Goal: Check status: Check status

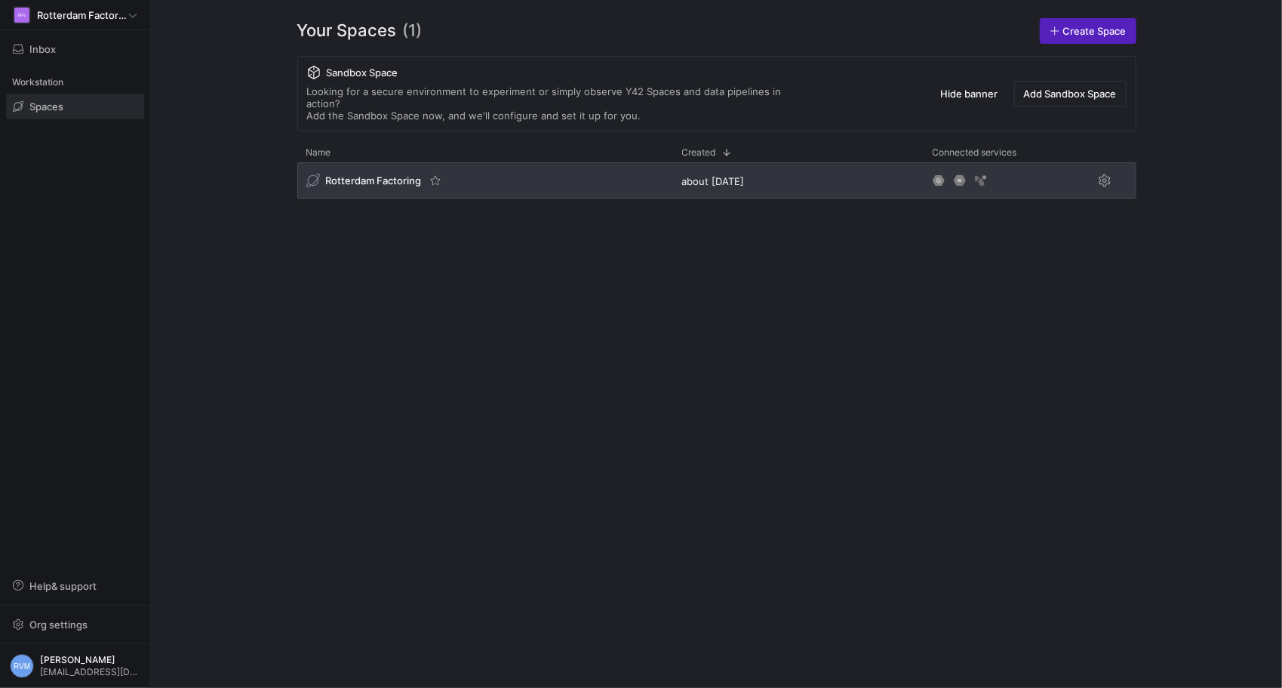
click at [388, 174] on span "Rotterdam Factoring" at bounding box center [374, 180] width 96 height 12
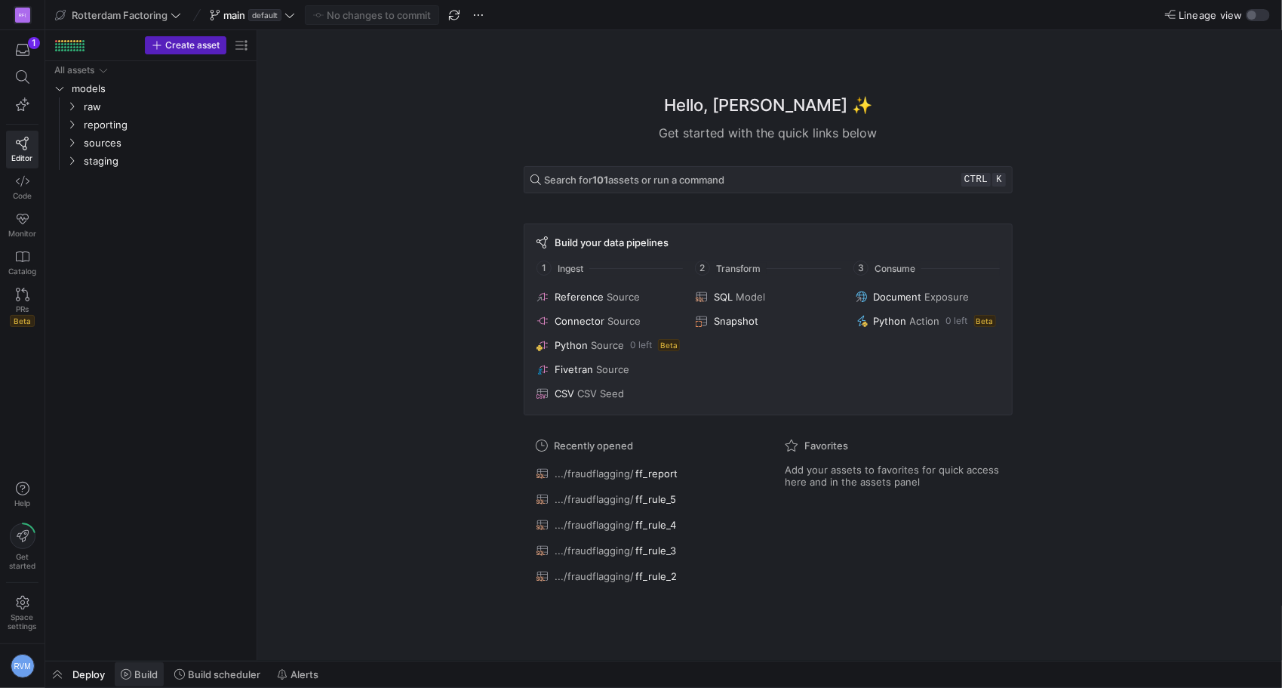
click at [151, 679] on span "Build" at bounding box center [145, 674] width 23 height 12
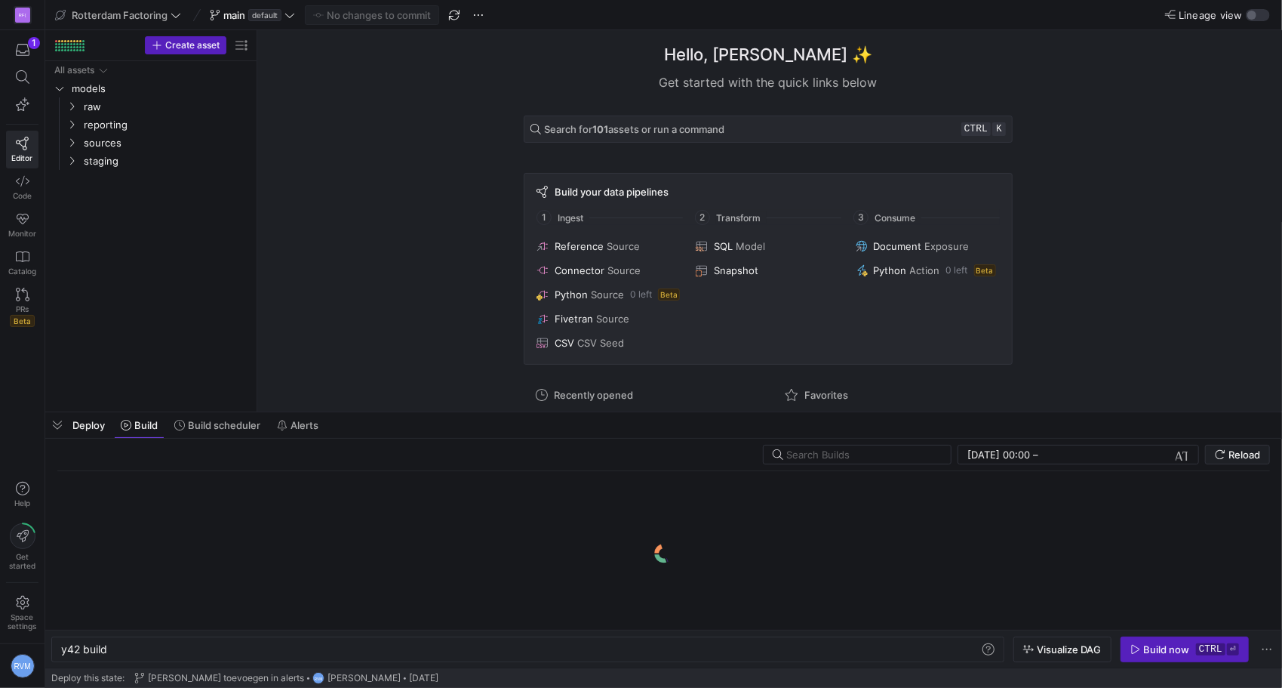
scroll to position [0, 45]
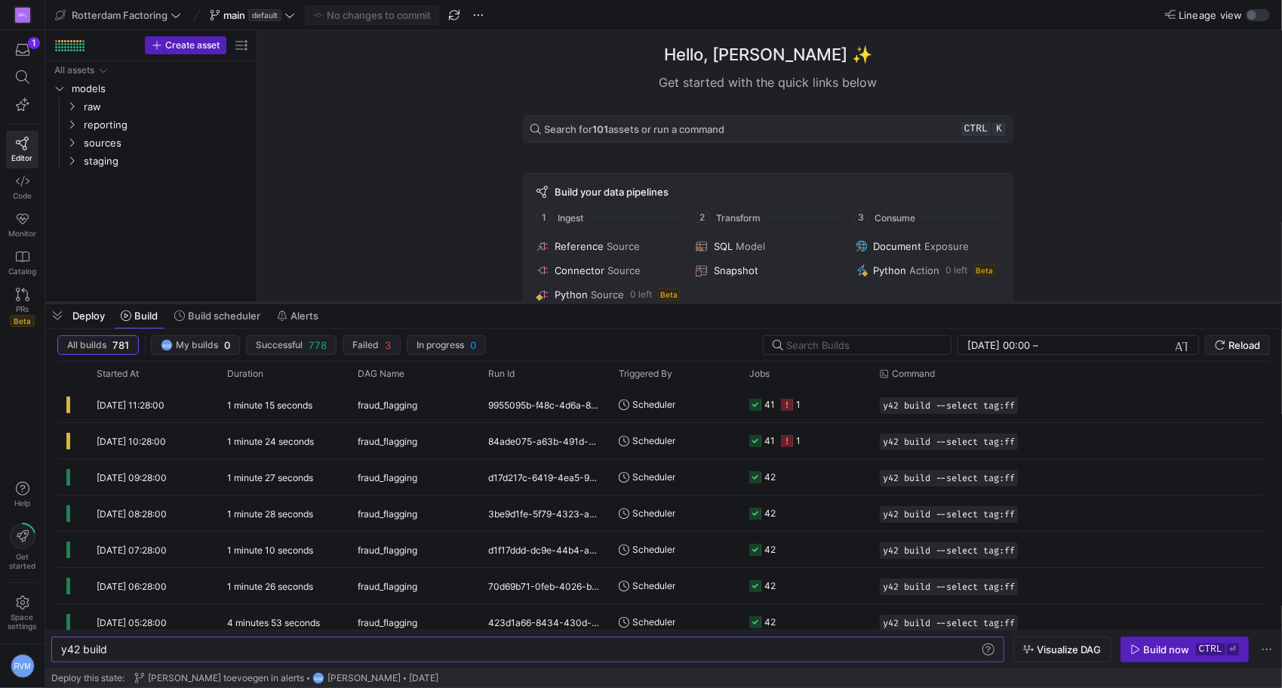
drag, startPoint x: 430, startPoint y: 414, endPoint x: 430, endPoint y: 305, distance: 109.4
click at [430, 305] on div at bounding box center [663, 303] width 1237 height 6
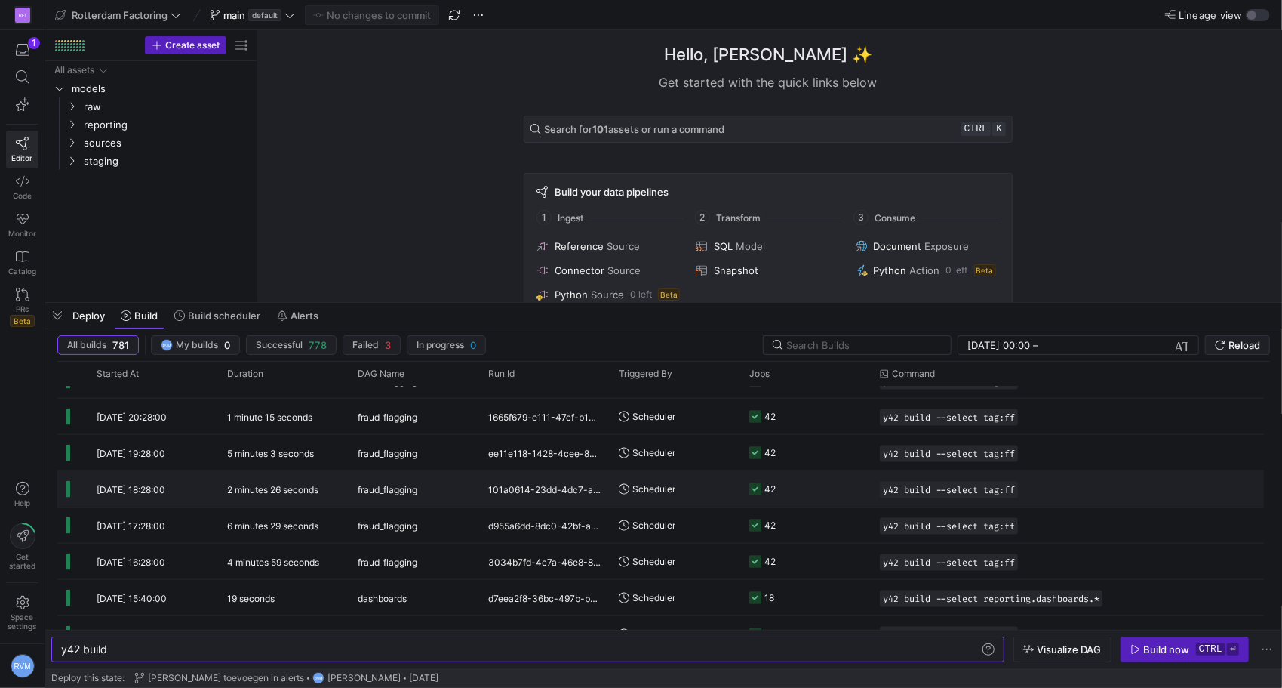
scroll to position [0, 0]
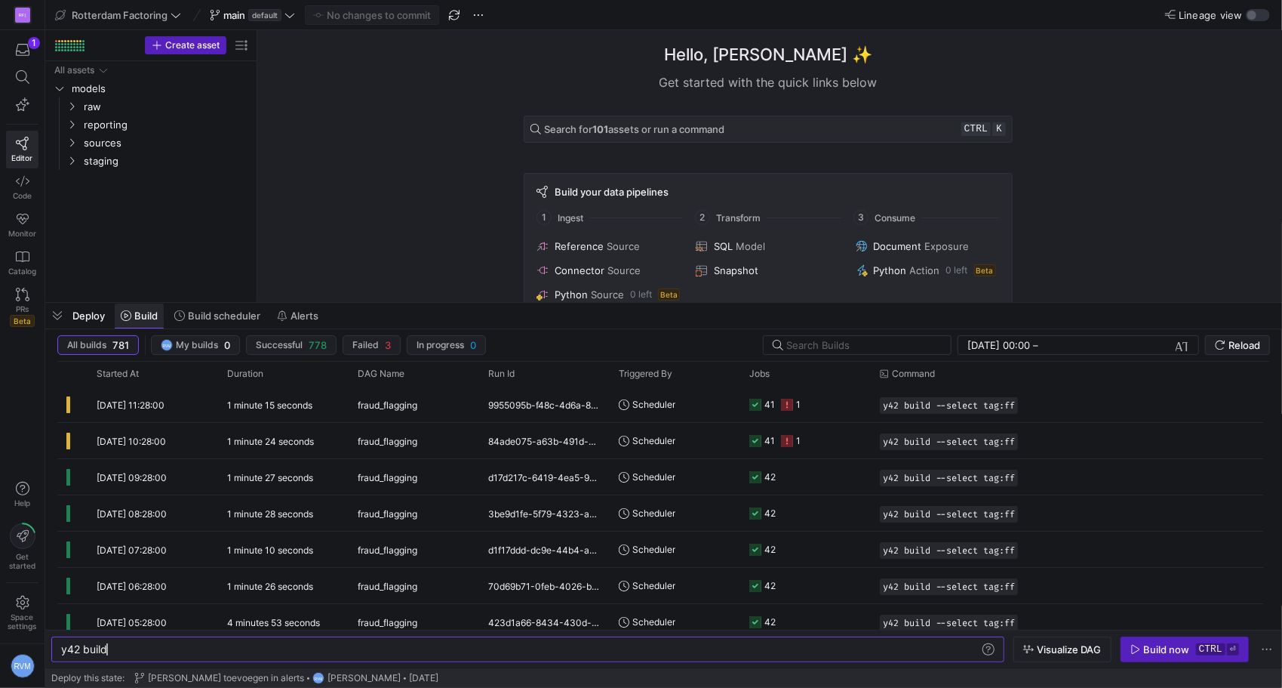
click at [152, 314] on span "Build" at bounding box center [145, 315] width 23 height 12
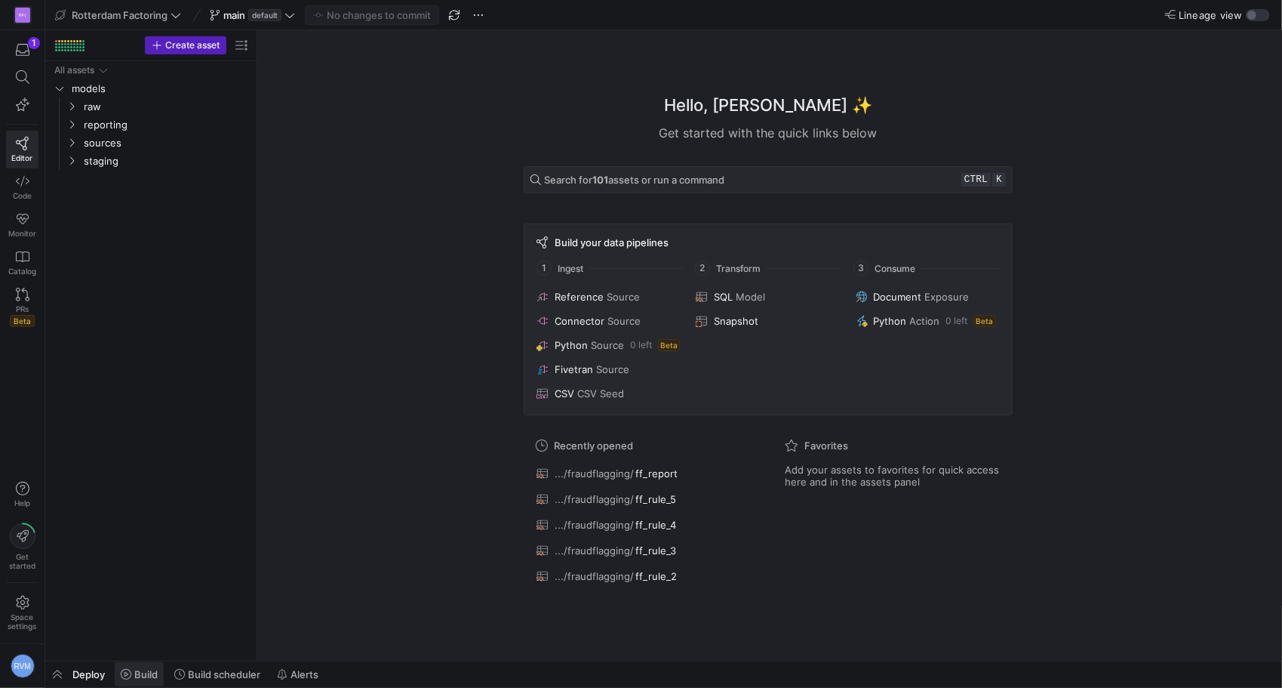
click at [148, 681] on span at bounding box center [139, 674] width 49 height 24
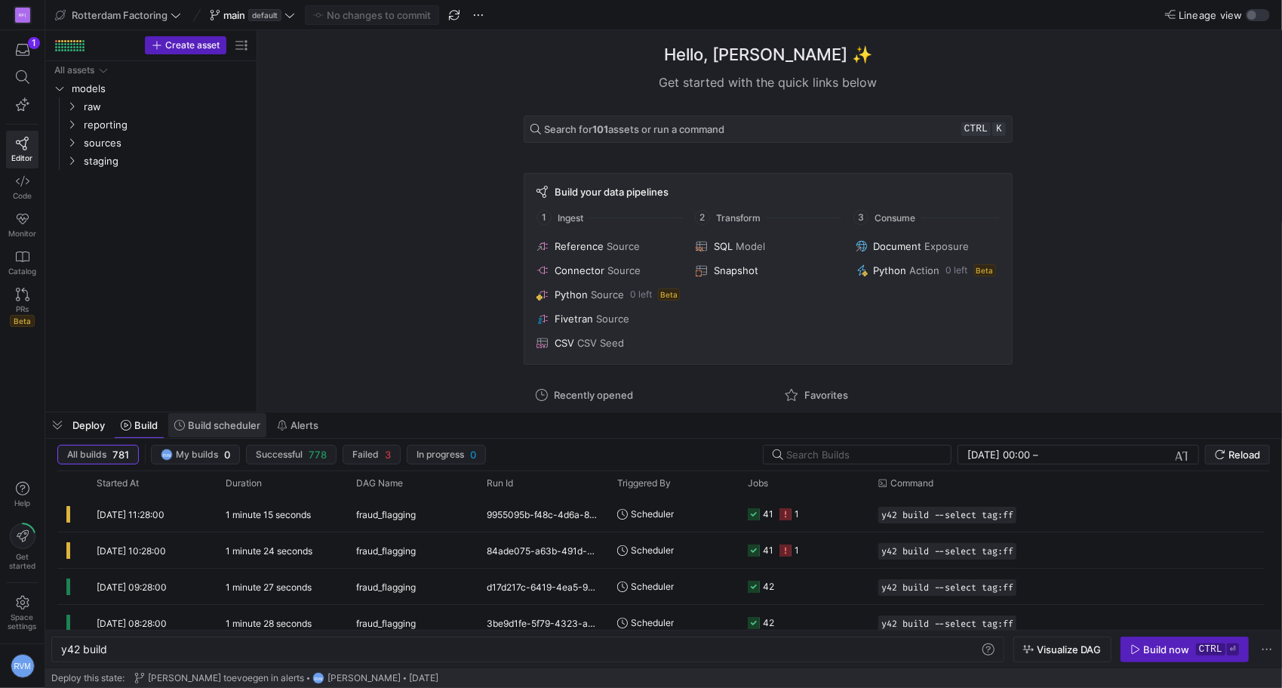
click at [221, 421] on span "Build scheduler" at bounding box center [224, 425] width 72 height 12
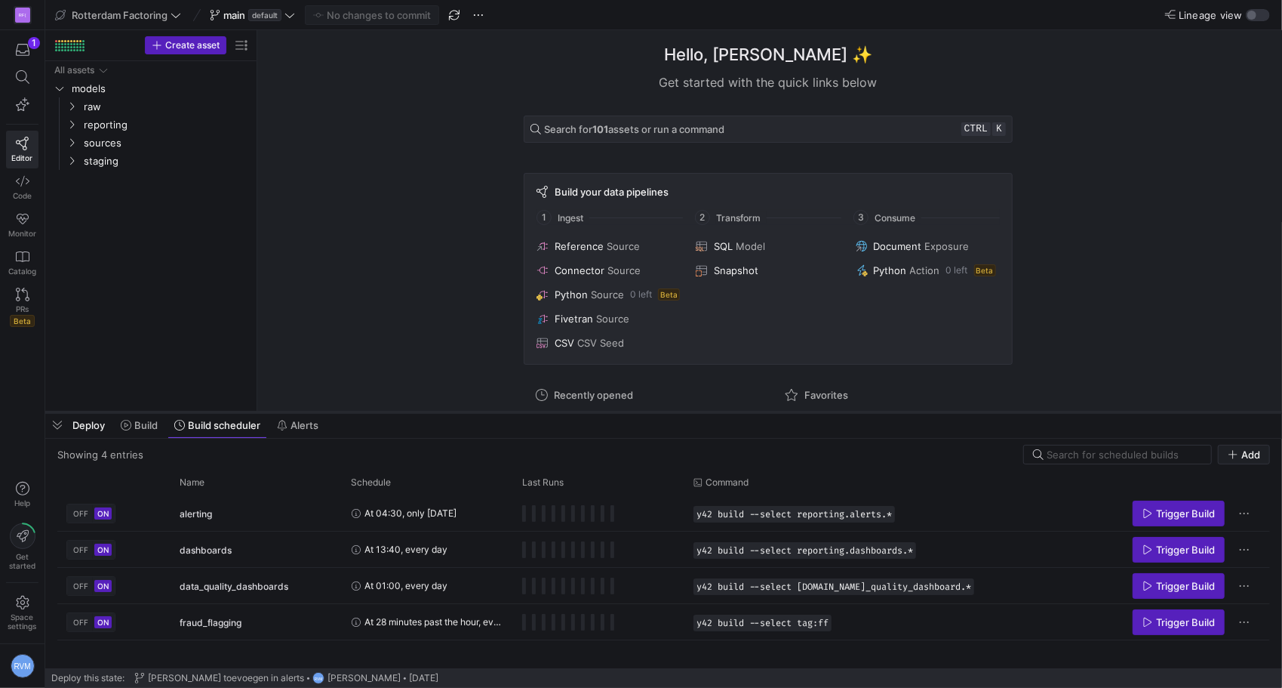
click at [145, 424] on span "Build" at bounding box center [145, 425] width 23 height 12
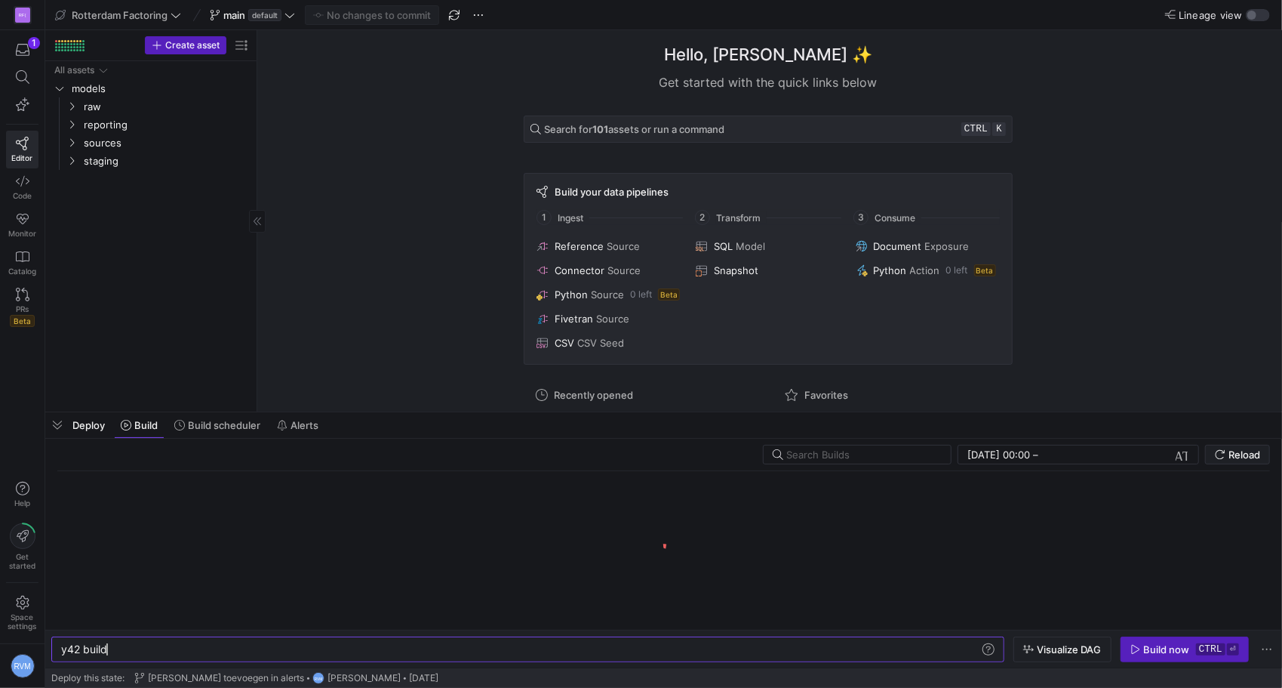
scroll to position [0, 45]
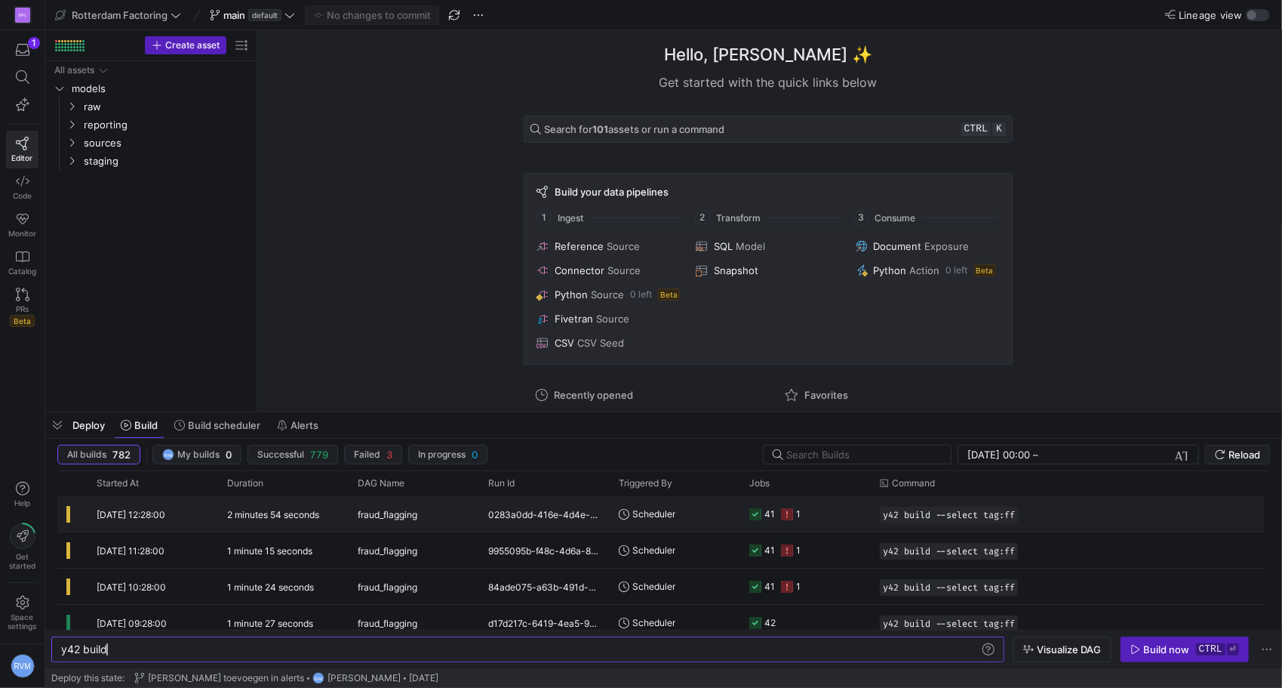
click at [785, 512] on icon at bounding box center [787, 514] width 12 height 12
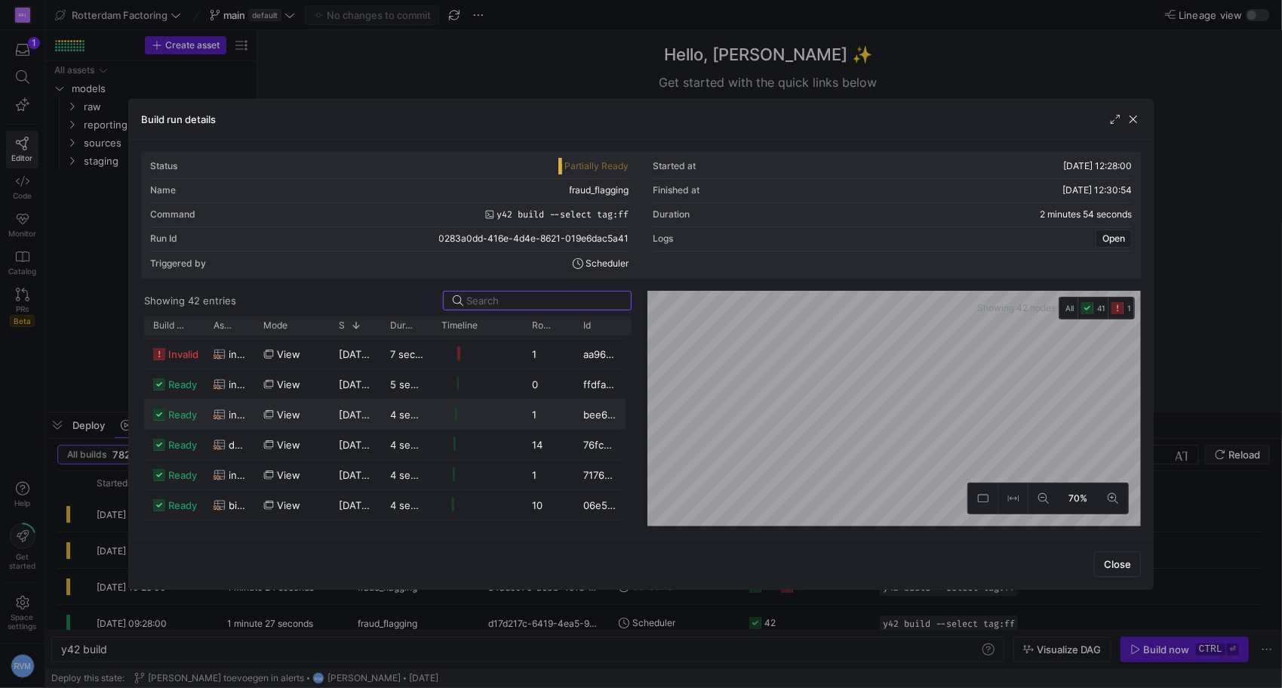
scroll to position [870, 0]
click at [178, 355] on span "invalid" at bounding box center [183, 354] width 30 height 29
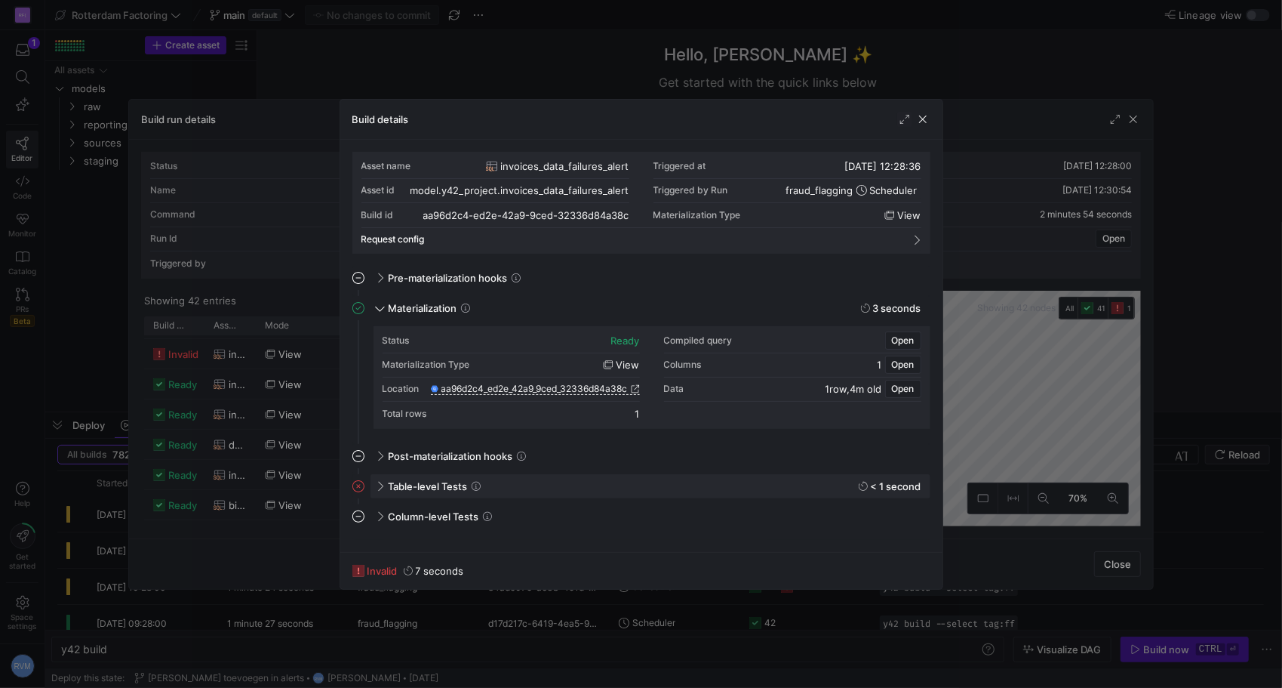
click at [439, 485] on span "Table-level Tests" at bounding box center [428, 486] width 79 height 12
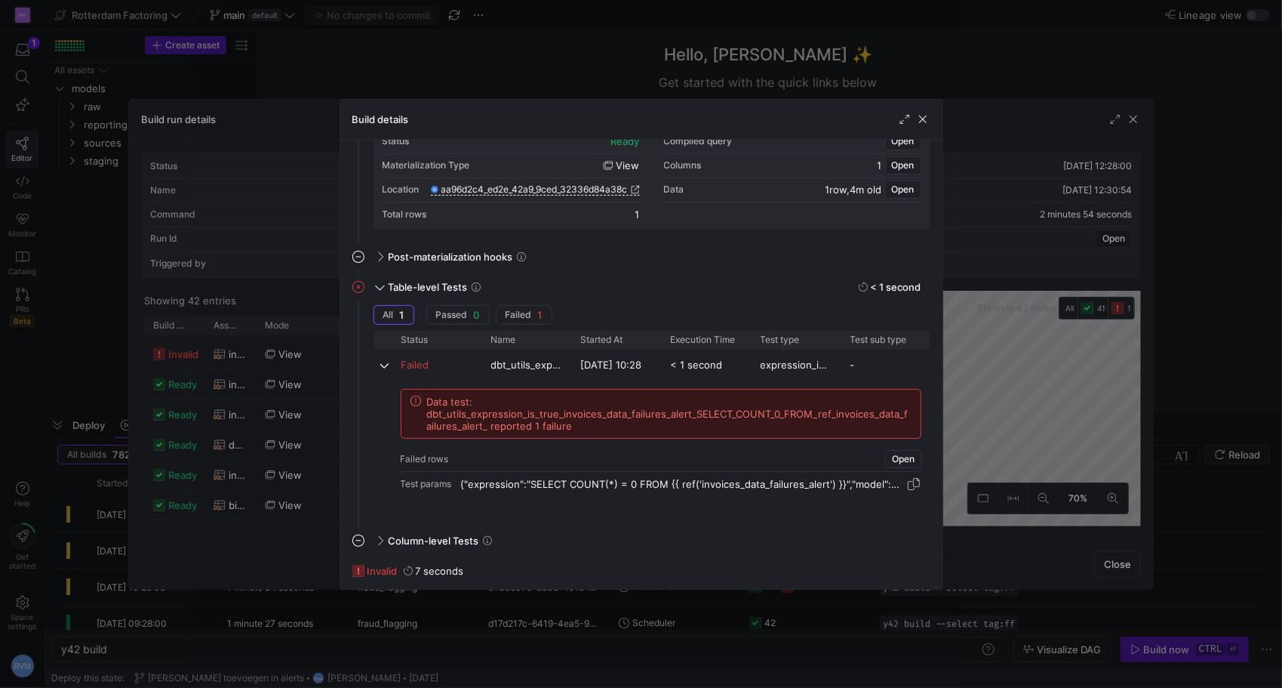
scroll to position [204, 0]
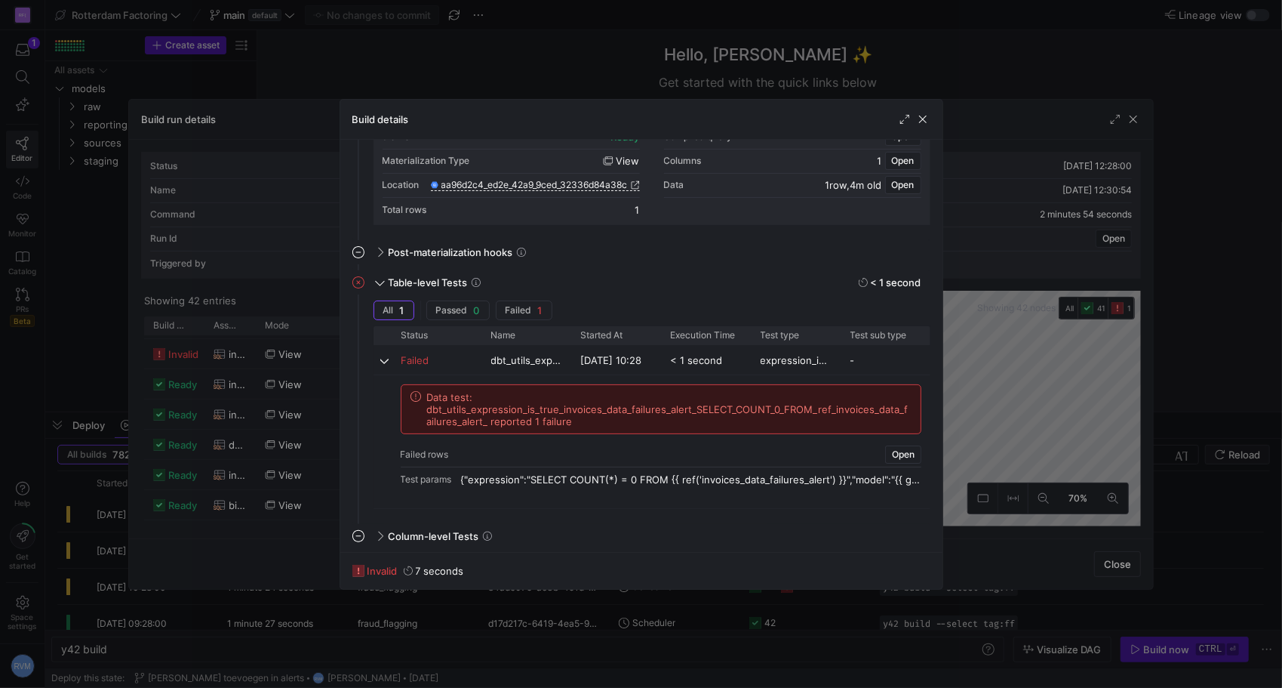
click at [551, 417] on span "Data test: dbt_utils_expression_is_true_invoices_data_failures_alert_SELECT_COU…" at bounding box center [669, 409] width 485 height 36
click at [919, 118] on span "button" at bounding box center [923, 119] width 15 height 15
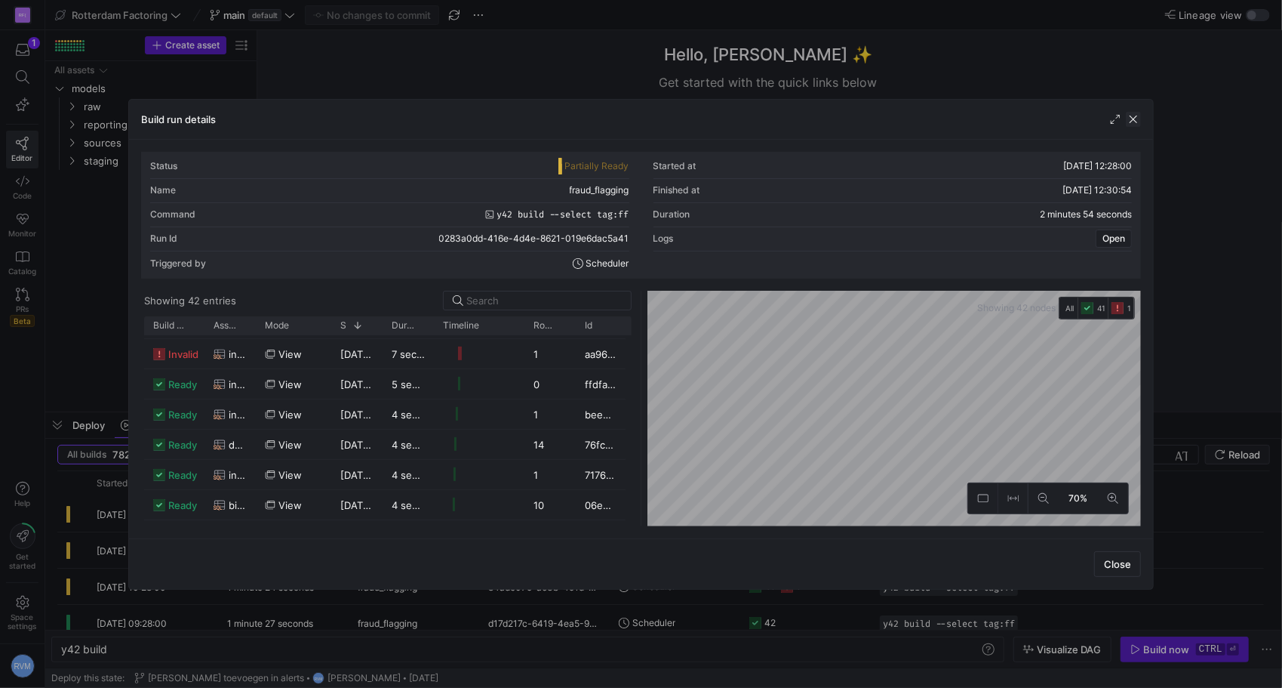
click at [1134, 119] on span "button" at bounding box center [1133, 119] width 15 height 15
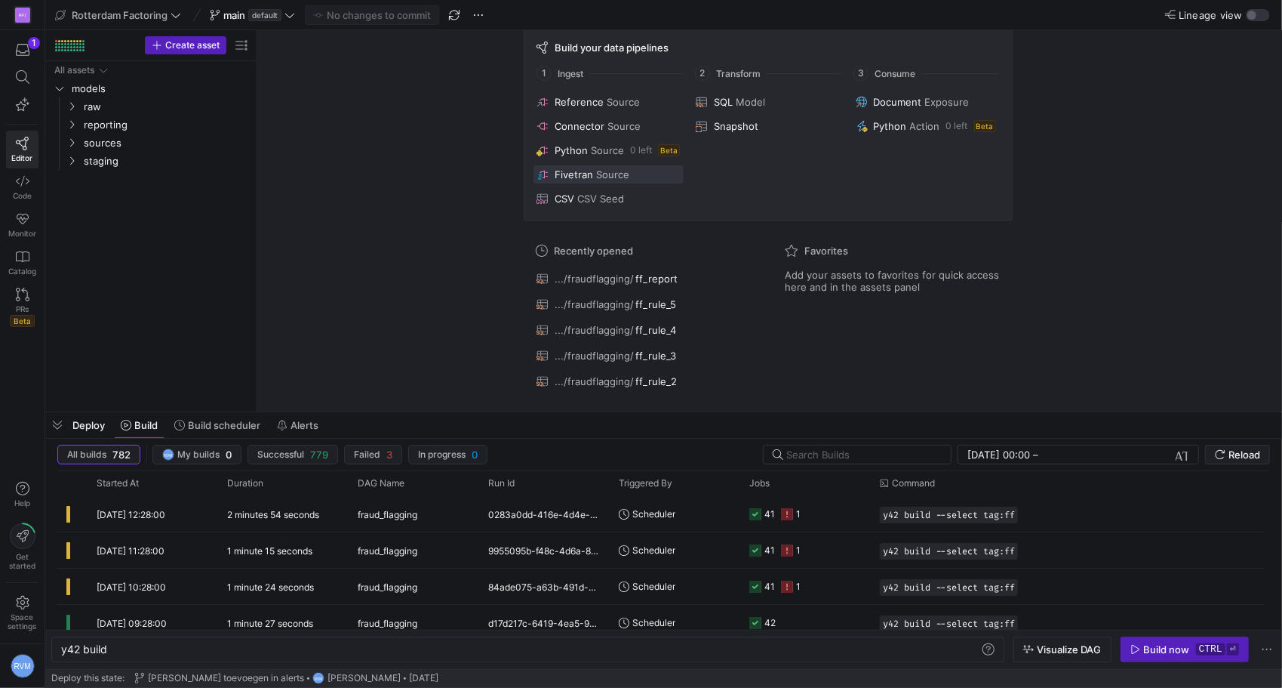
scroll to position [0, 0]
